Goal: Information Seeking & Learning: Find specific fact

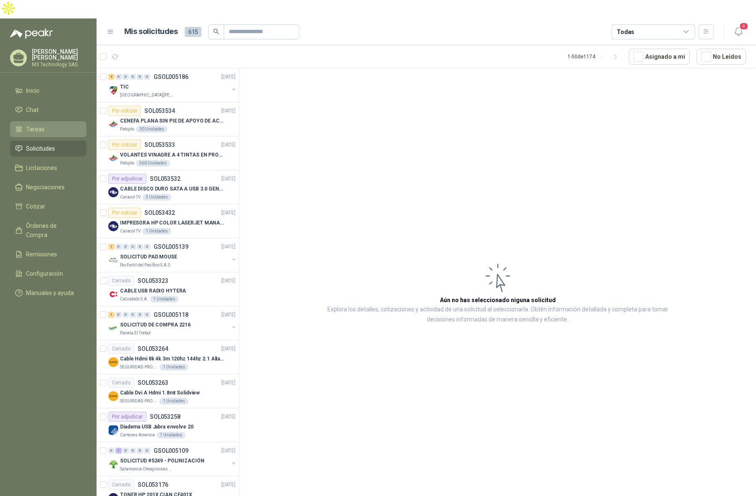
click at [30, 125] on span "Tareas" at bounding box center [35, 129] width 18 height 9
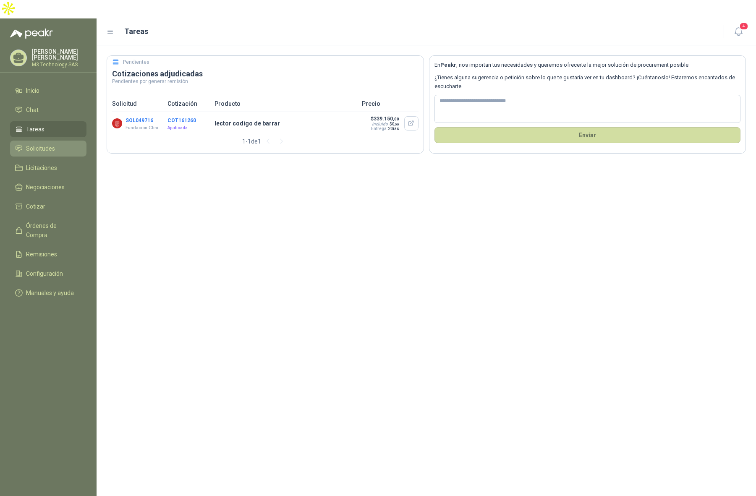
click at [24, 144] on li "Solicitudes" at bounding box center [48, 148] width 66 height 9
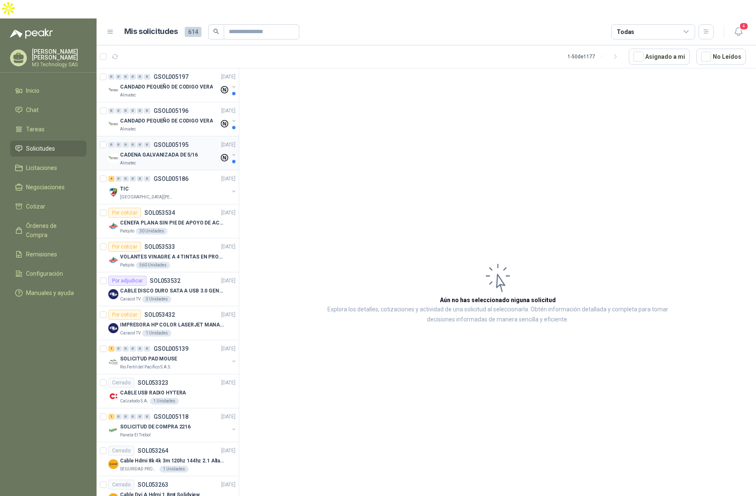
click at [201, 160] on div "Almatec" at bounding box center [169, 163] width 99 height 7
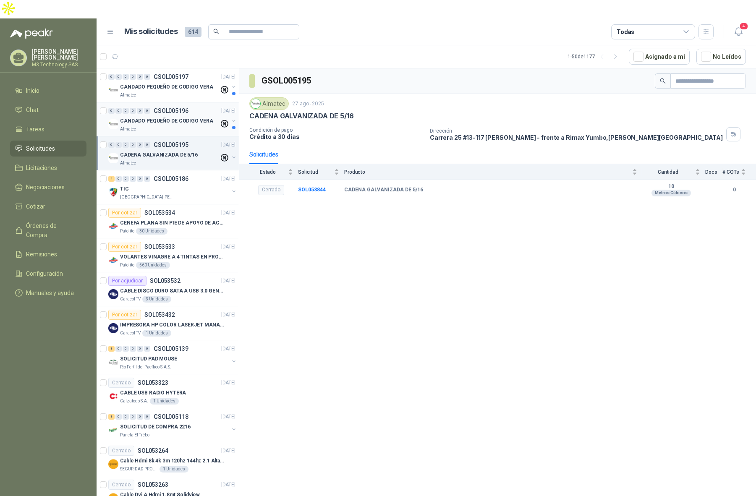
click at [192, 126] on div "Almatec" at bounding box center [169, 129] width 99 height 7
click at [192, 92] on div "Almatec" at bounding box center [169, 95] width 99 height 7
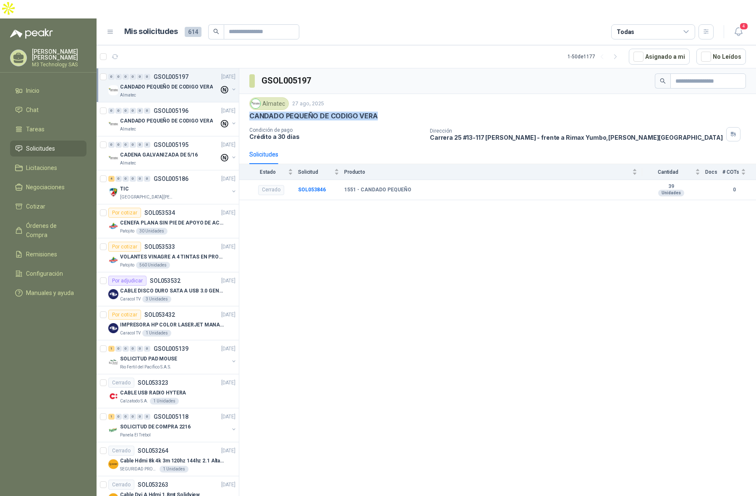
drag, startPoint x: 256, startPoint y: 96, endPoint x: 383, endPoint y: 94, distance: 127.3
click at [383, 94] on div "Almatec [DATE] CANDADO PEQUEÑO DE CODIGO VERA Condición de pago Crédito a 30 dí…" at bounding box center [497, 119] width 517 height 51
copy p "CANDADO PEQUEÑO DE CODIGO VERA"
